Goal: Task Accomplishment & Management: Use online tool/utility

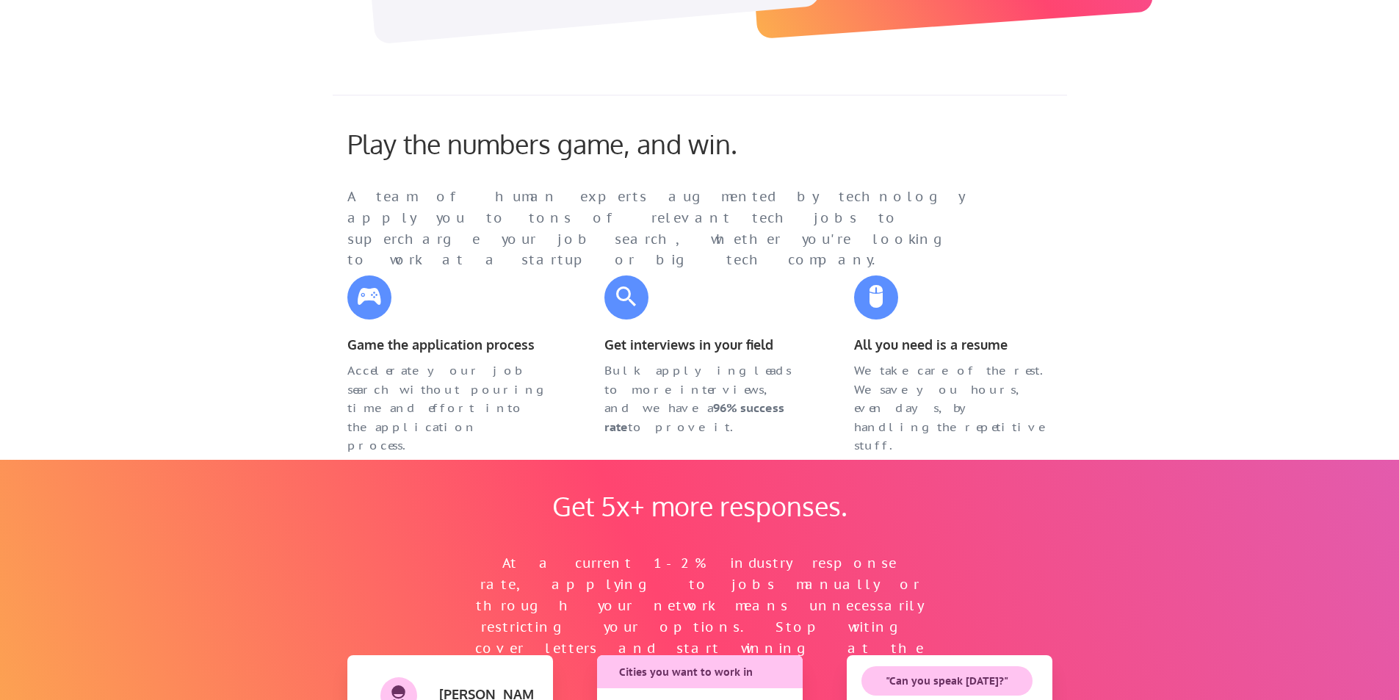
scroll to position [514, 0]
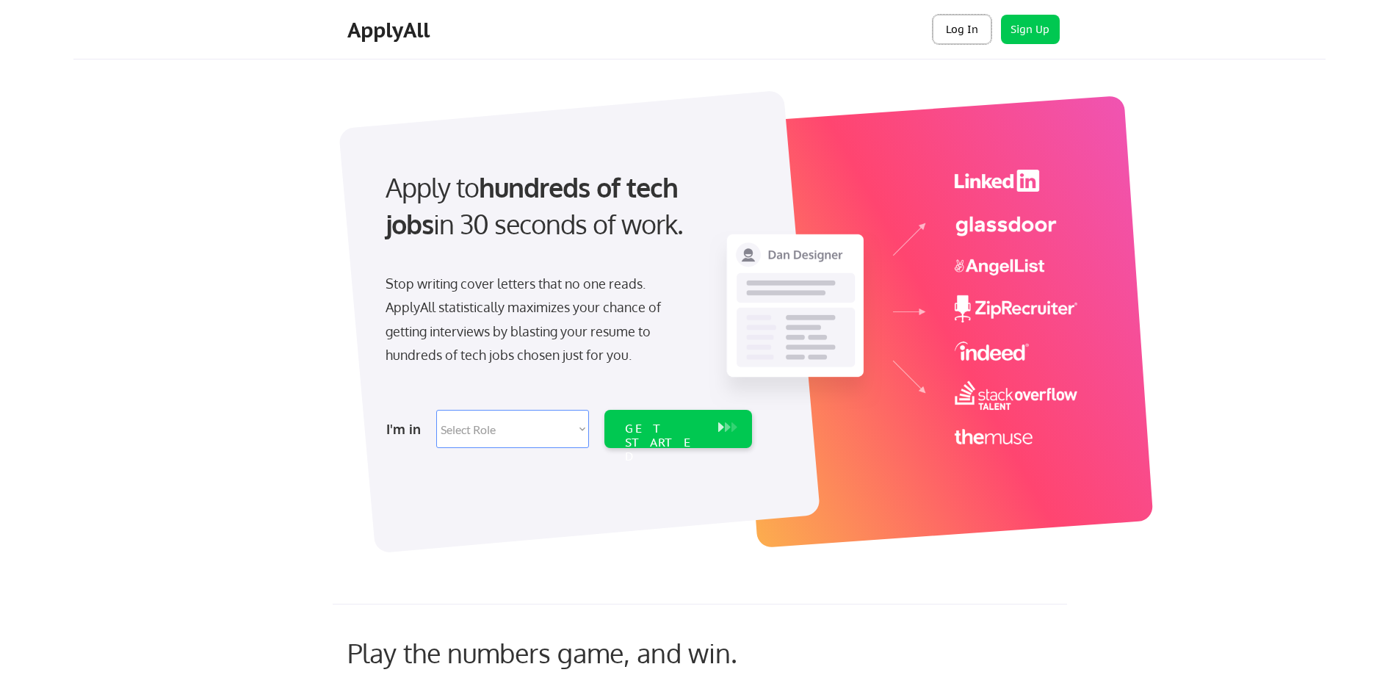
click at [952, 37] on button "Log In" at bounding box center [962, 29] width 59 height 29
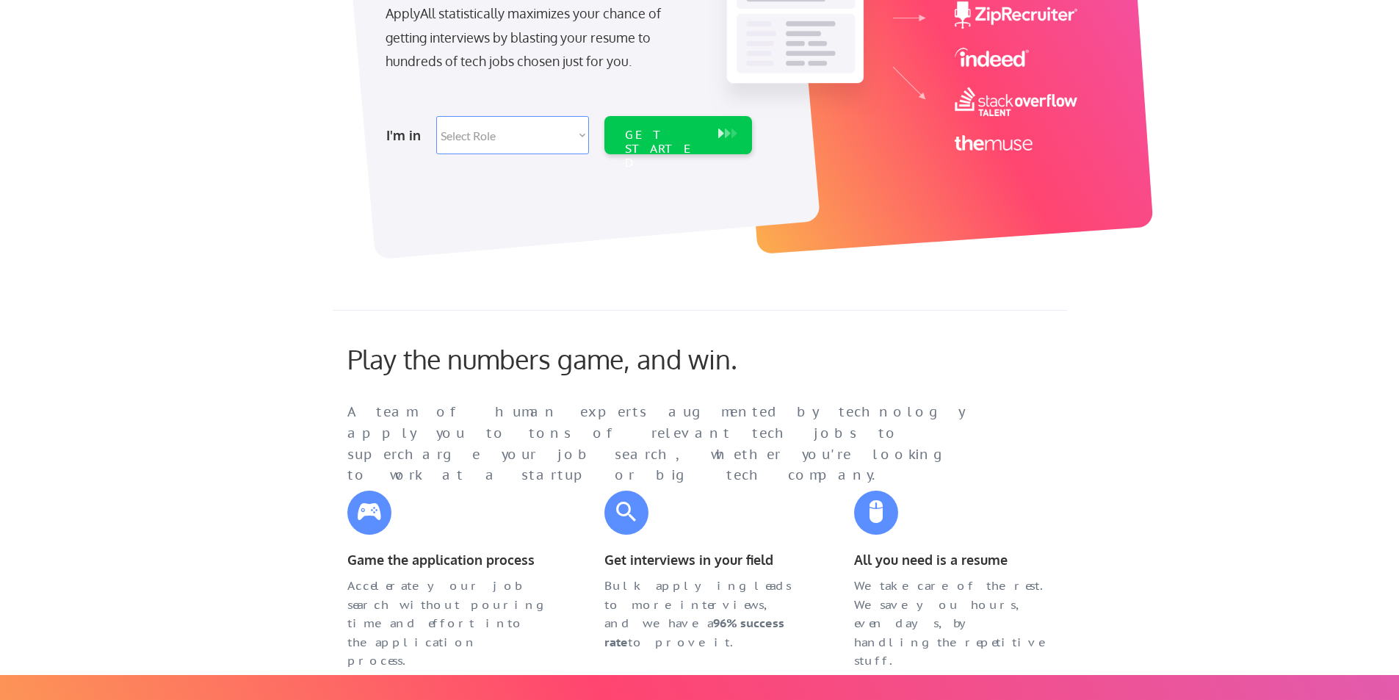
scroll to position [367, 0]
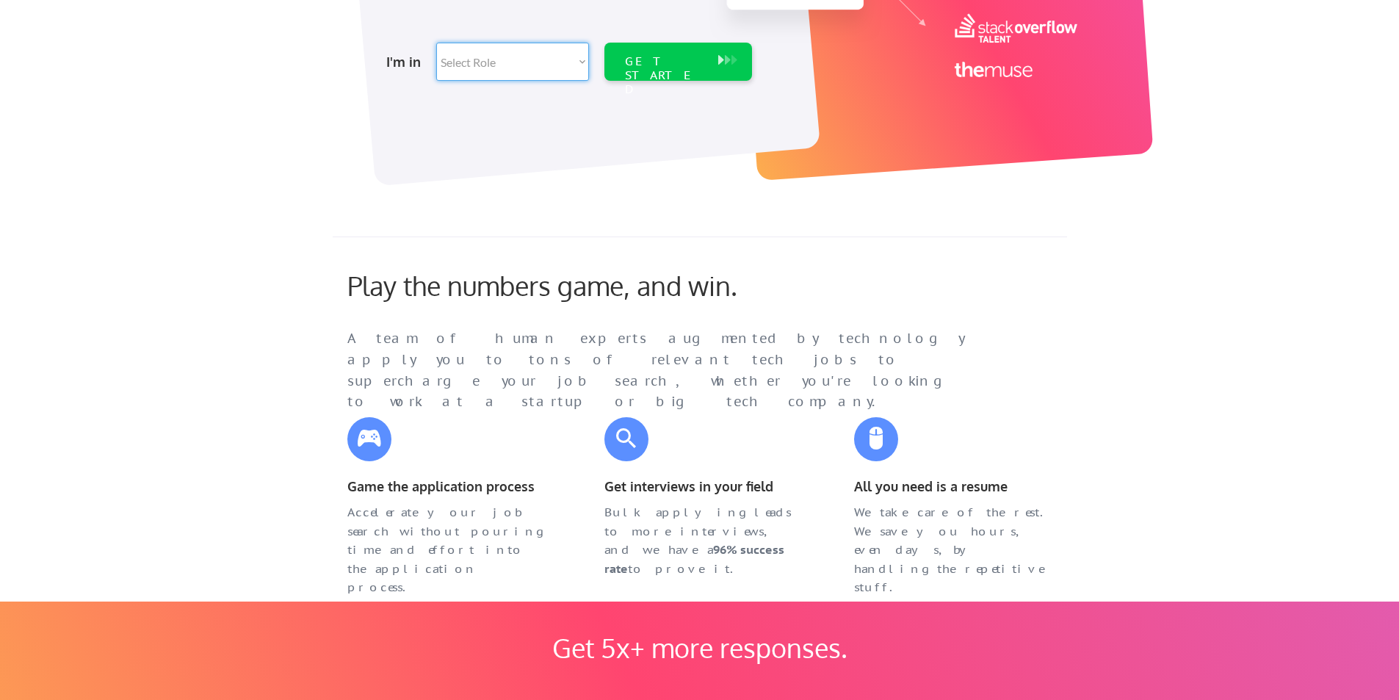
click at [485, 60] on select "Select Role Software Engineering Product Management Customer Success Sales UI/U…" at bounding box center [512, 62] width 153 height 38
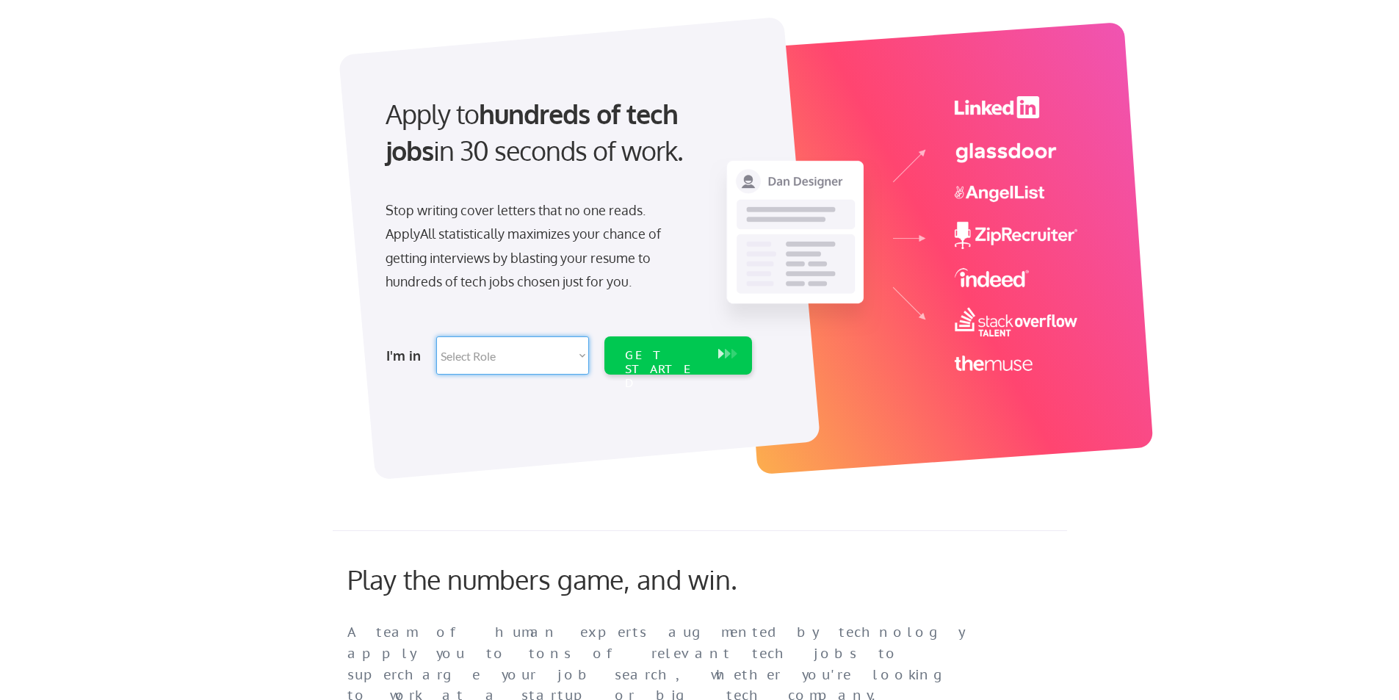
scroll to position [0, 0]
